Goal: Information Seeking & Learning: Learn about a topic

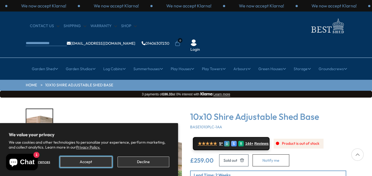
click at [101, 161] on button "Accept" at bounding box center [86, 161] width 52 height 11
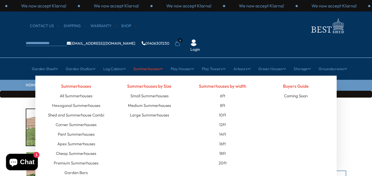
click at [137, 62] on link "Summerhouses" at bounding box center [148, 69] width 30 height 14
click at [140, 62] on link "Summerhouses" at bounding box center [148, 69] width 30 height 14
click at [81, 91] on link "All Summerhouses" at bounding box center [76, 96] width 33 height 10
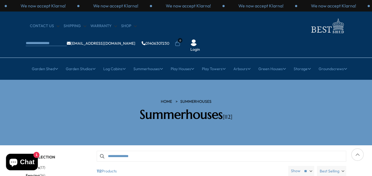
click at [342, 166] on label "Best Selling" at bounding box center [331, 171] width 29 height 10
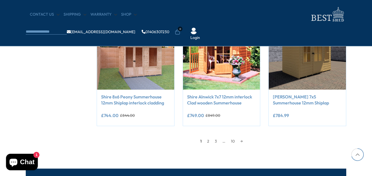
scroll to position [493, 0]
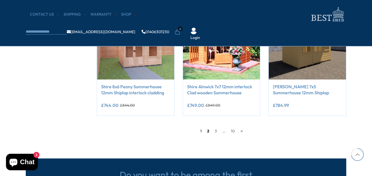
click at [208, 131] on link "2" at bounding box center [208, 131] width 8 height 8
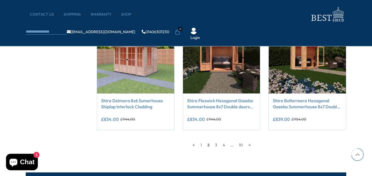
scroll to position [488, 0]
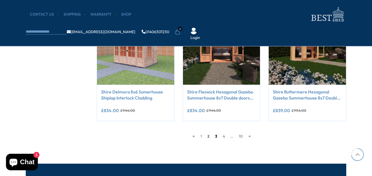
click at [218, 137] on link "3" at bounding box center [216, 136] width 8 height 8
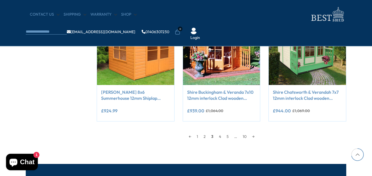
scroll to position [488, 0]
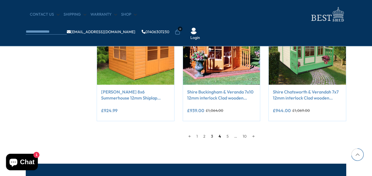
click at [220, 136] on link "4" at bounding box center [220, 136] width 8 height 8
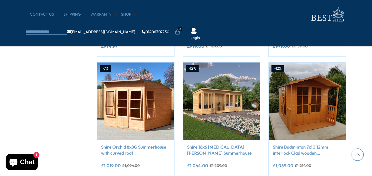
scroll to position [433, 0]
